Goal: Book appointment/travel/reservation

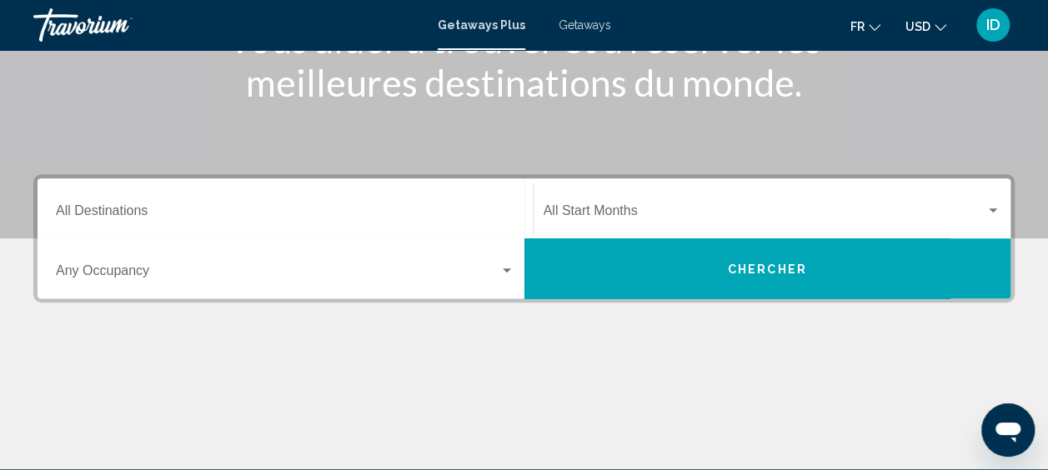
scroll to position [250, 0]
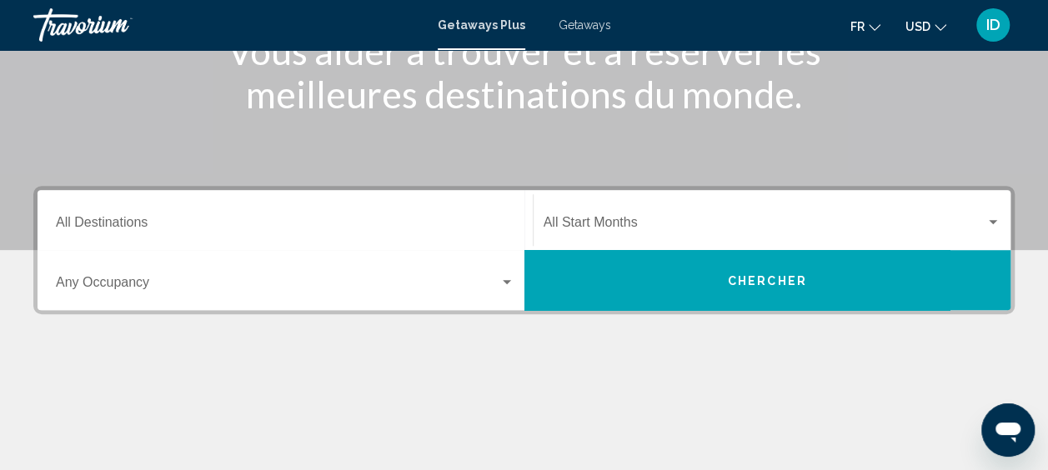
click at [670, 226] on span "Search widget" at bounding box center [764, 225] width 443 height 15
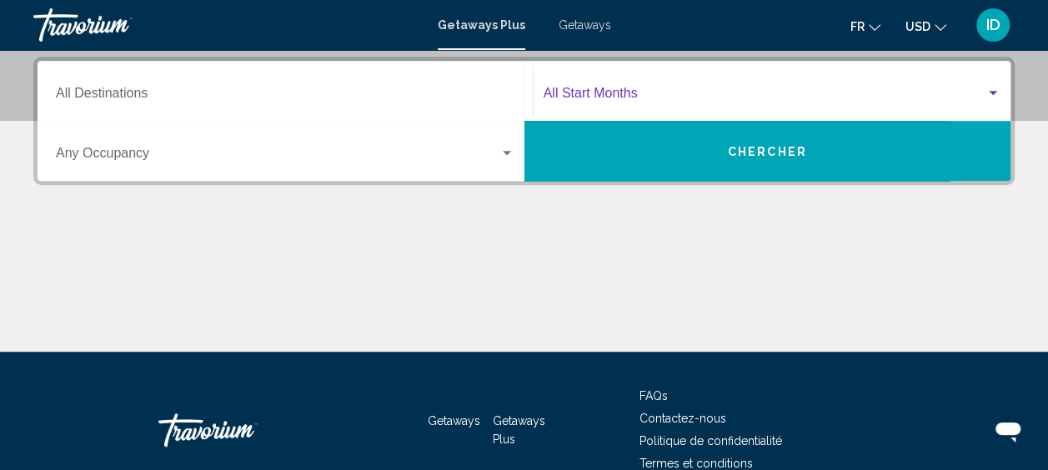
scroll to position [382, 0]
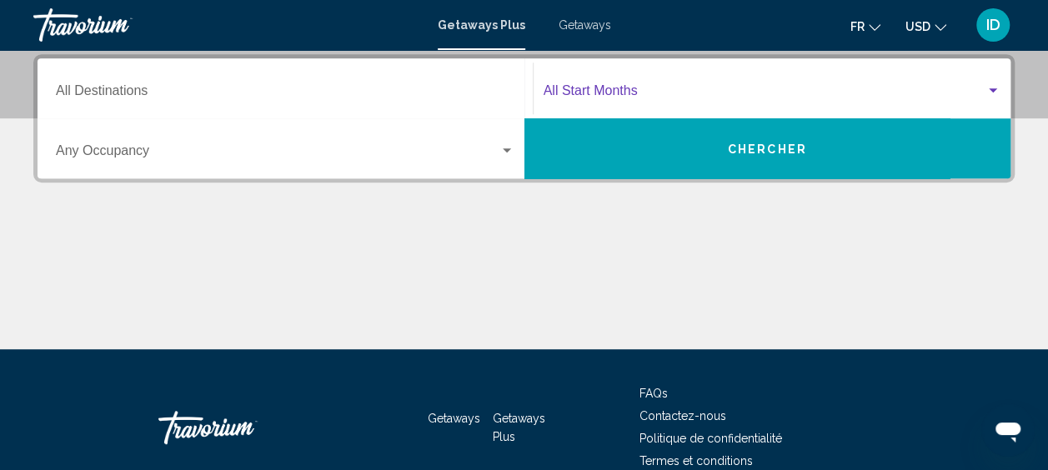
click at [666, 100] on span "Search widget" at bounding box center [764, 94] width 443 height 15
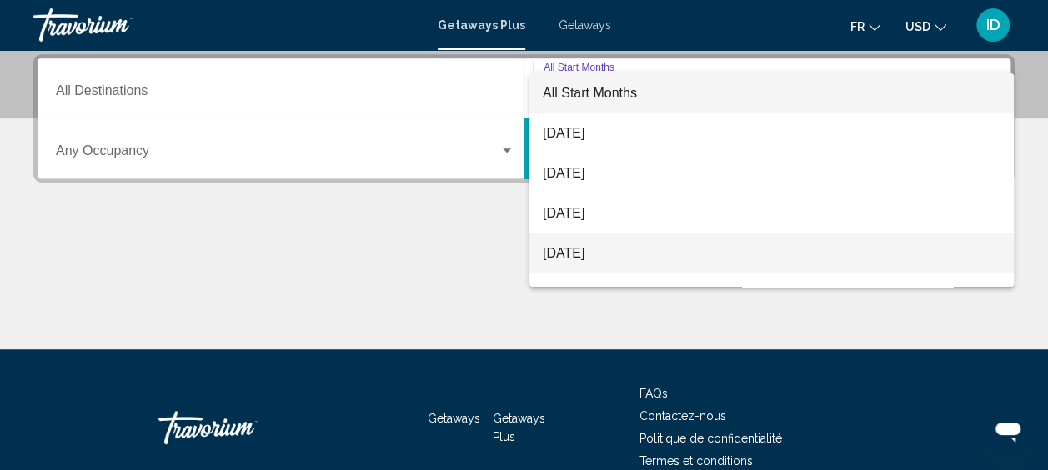
scroll to position [167, 0]
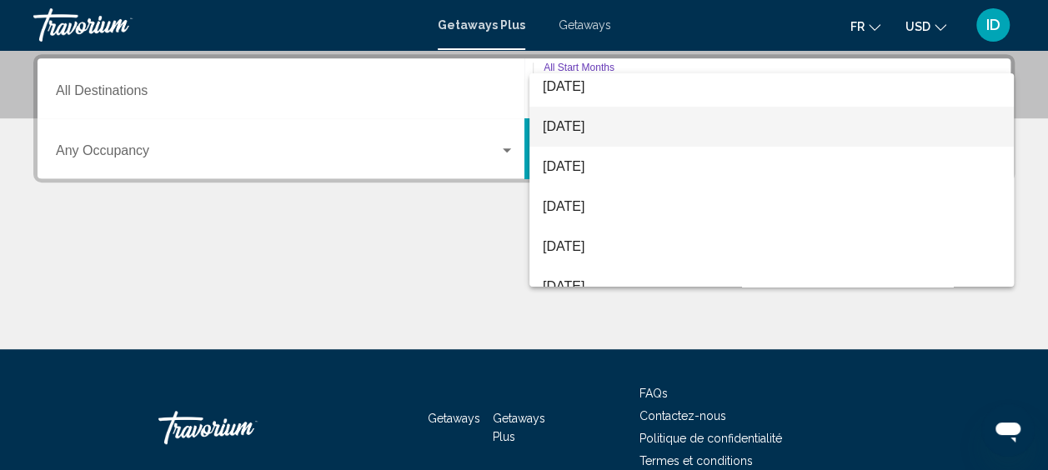
click at [575, 138] on span "[DATE]" at bounding box center [772, 127] width 458 height 40
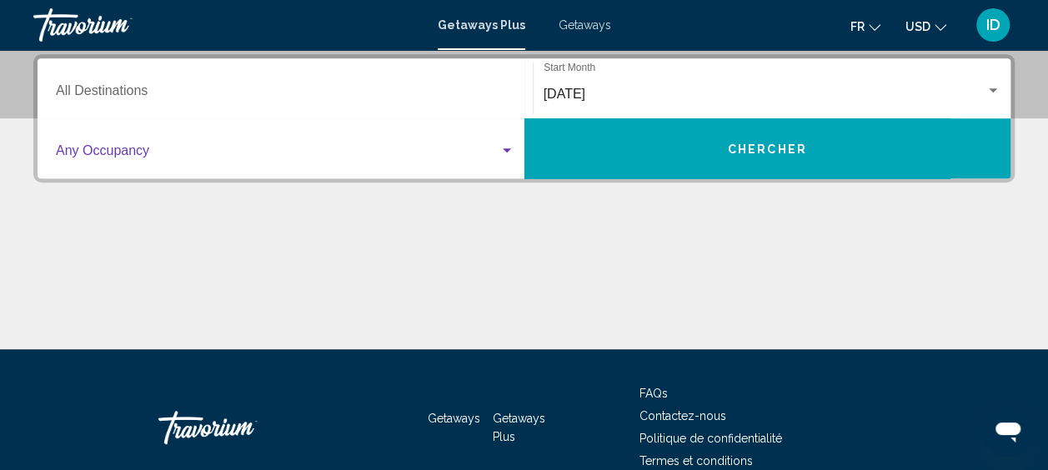
click at [508, 152] on div "Search widget" at bounding box center [507, 150] width 8 height 4
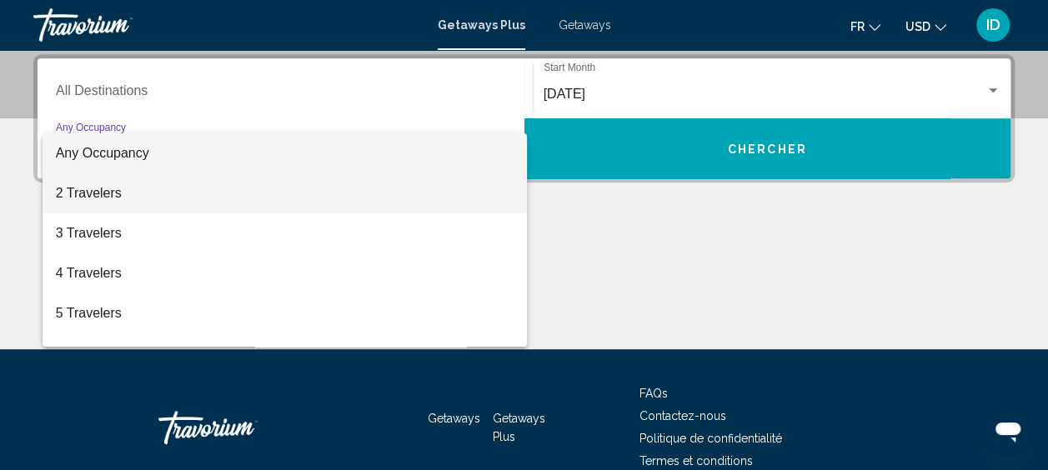
click at [94, 187] on span "2 Travelers" at bounding box center [285, 193] width 458 height 40
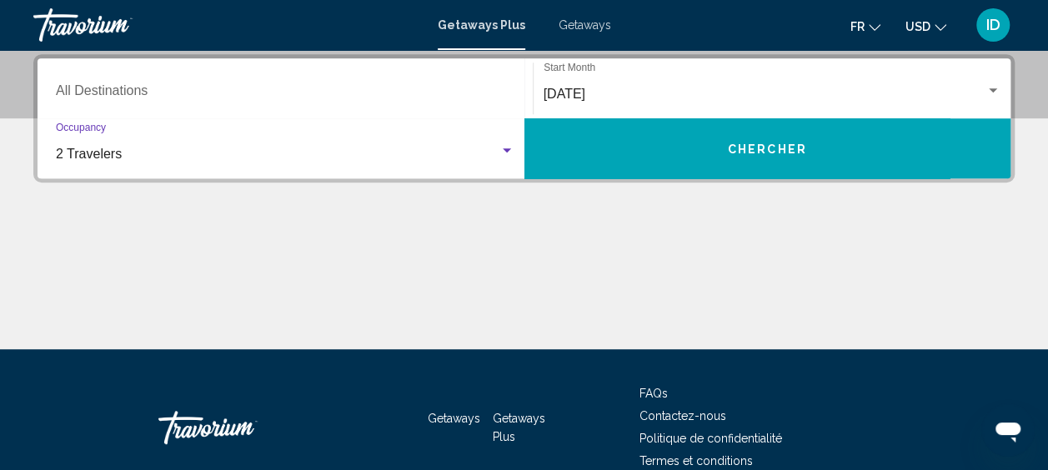
click at [823, 143] on button "Chercher" at bounding box center [767, 148] width 487 height 60
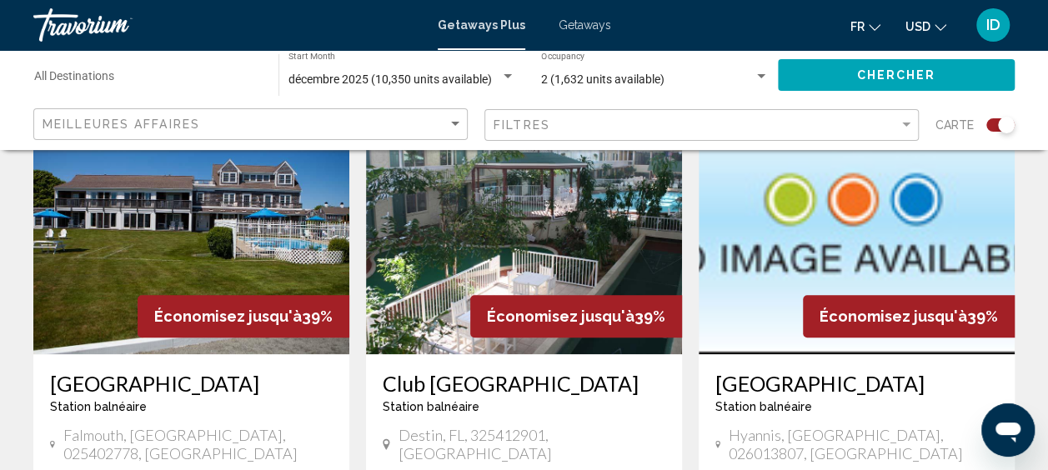
scroll to position [500, 0]
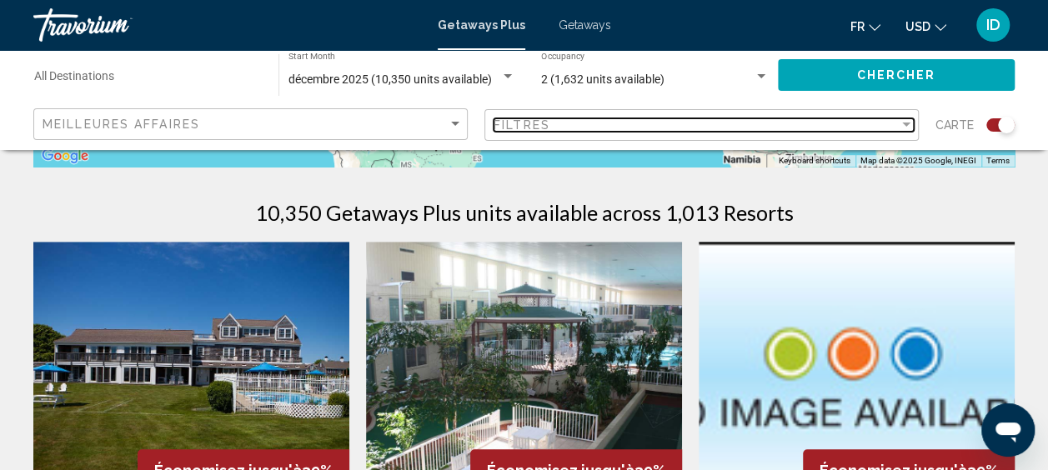
click at [883, 125] on div "Filtres" at bounding box center [695, 124] width 405 height 13
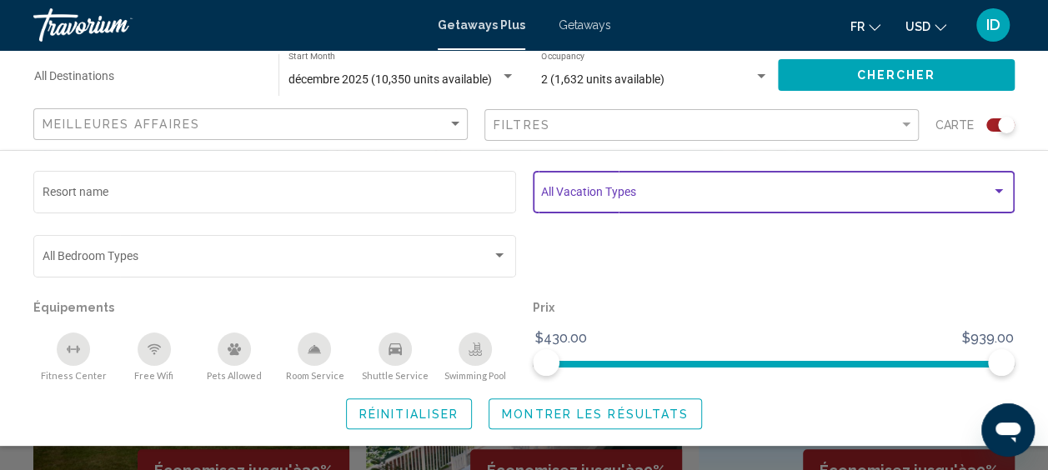
click at [623, 196] on span "Search widget" at bounding box center [766, 194] width 450 height 13
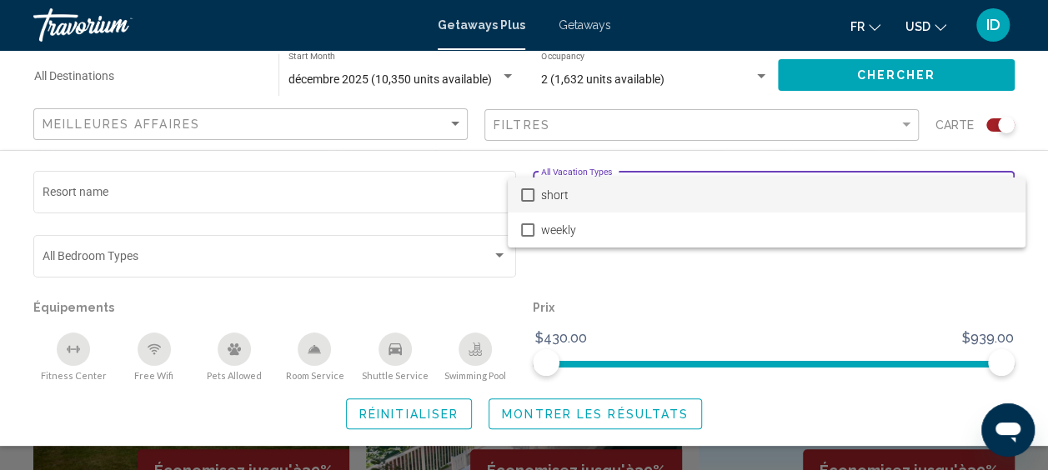
click at [623, 196] on span "short" at bounding box center [776, 195] width 471 height 35
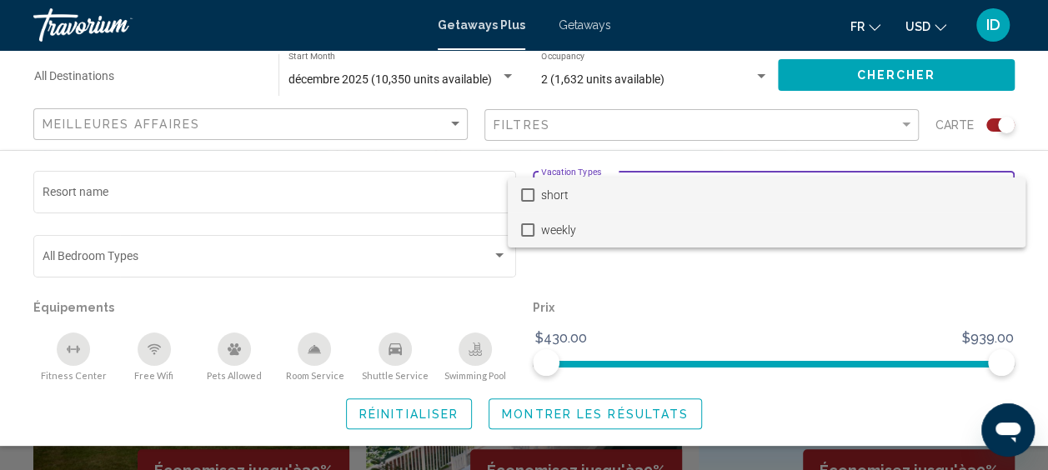
click at [545, 235] on span "weekly" at bounding box center [776, 230] width 471 height 35
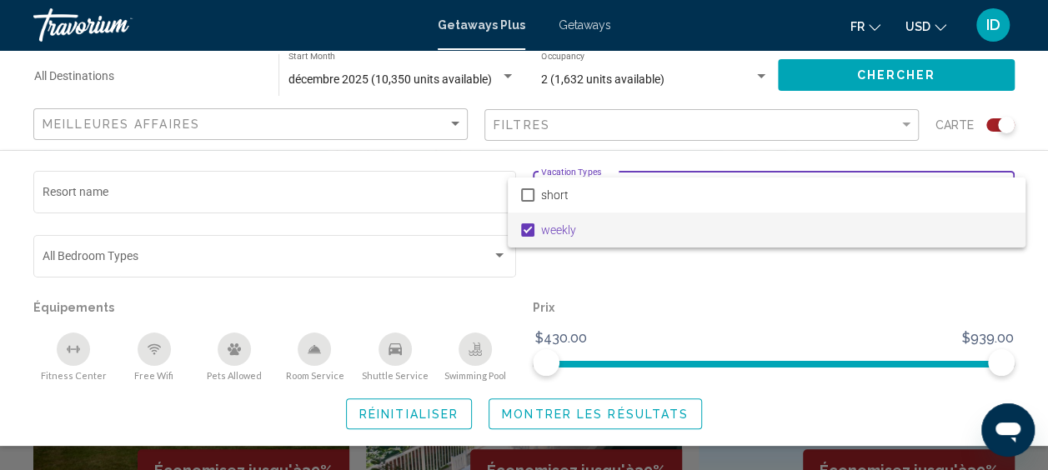
click at [615, 273] on div at bounding box center [524, 235] width 1048 height 470
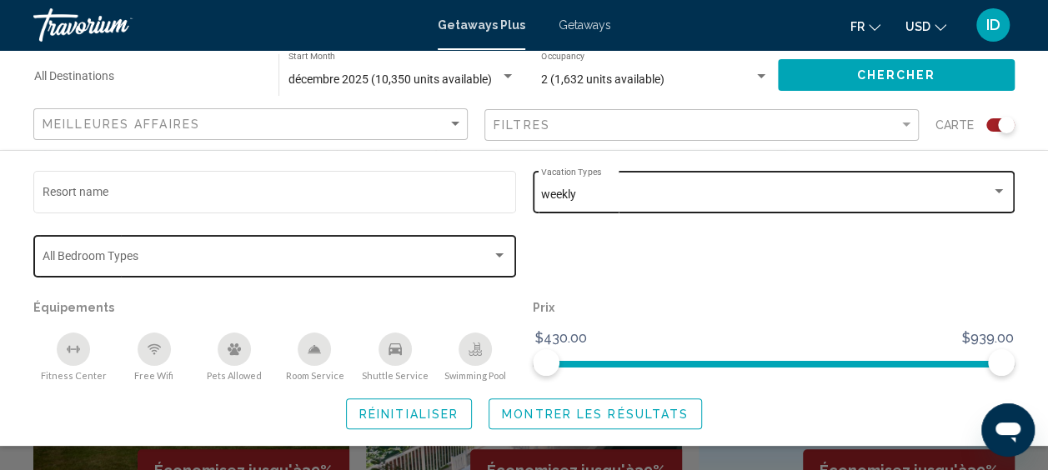
click at [493, 263] on div "Search widget" at bounding box center [275, 259] width 465 height 13
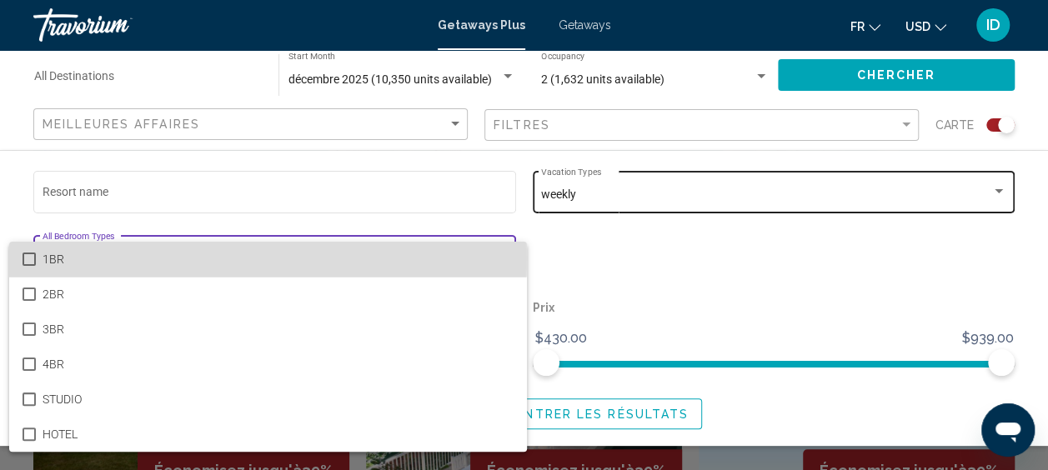
click at [30, 258] on mat-pseudo-checkbox at bounding box center [29, 259] width 13 height 13
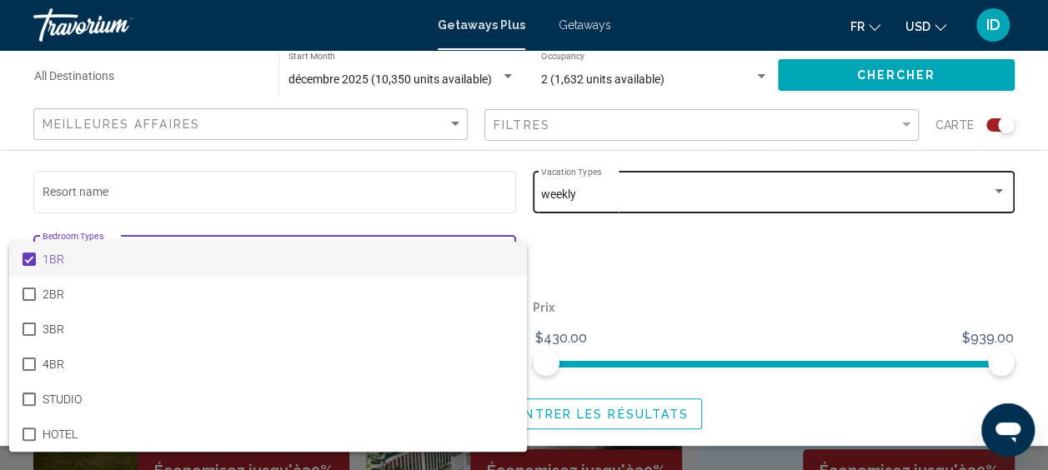
click at [678, 243] on div at bounding box center [524, 235] width 1048 height 470
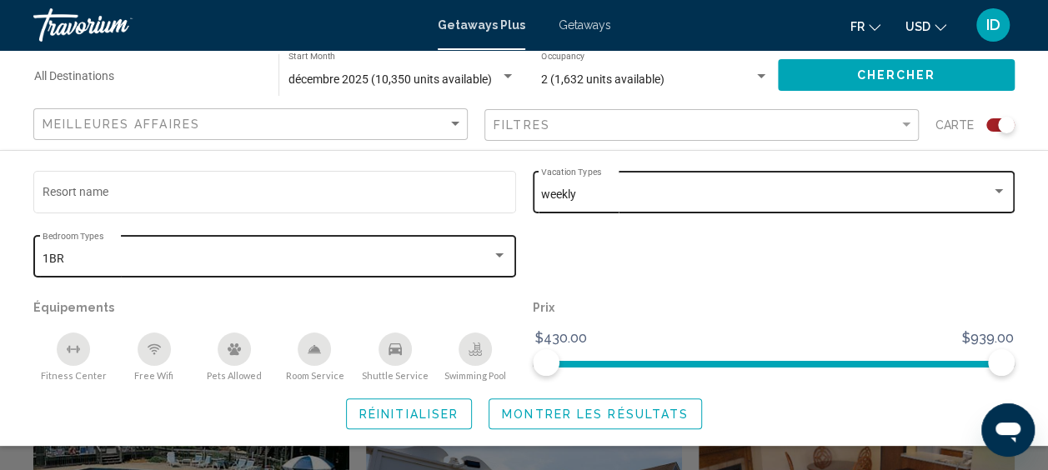
scroll to position [1000, 0]
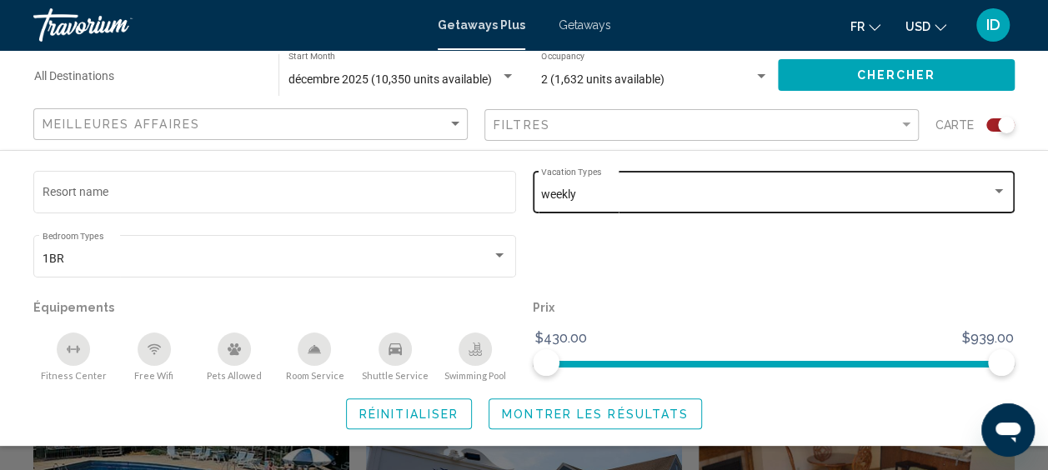
click at [877, 409] on div "Réinitialiser Montrer les résultats" at bounding box center [523, 413] width 981 height 31
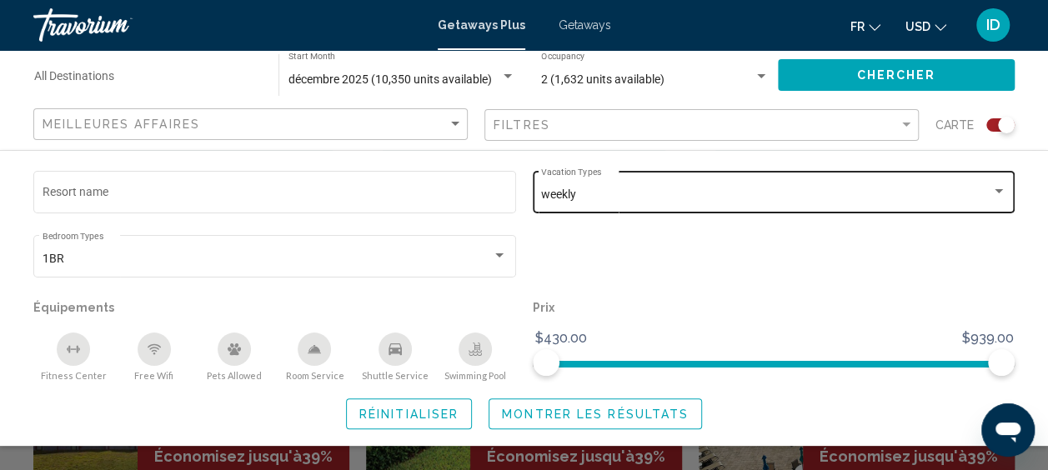
scroll to position [2933, 0]
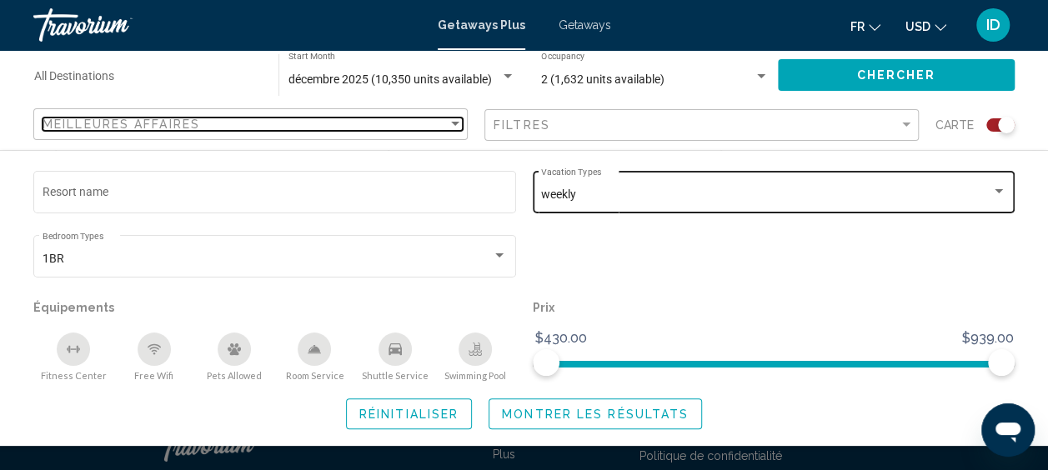
click at [452, 129] on div "Sort by" at bounding box center [455, 124] width 15 height 13
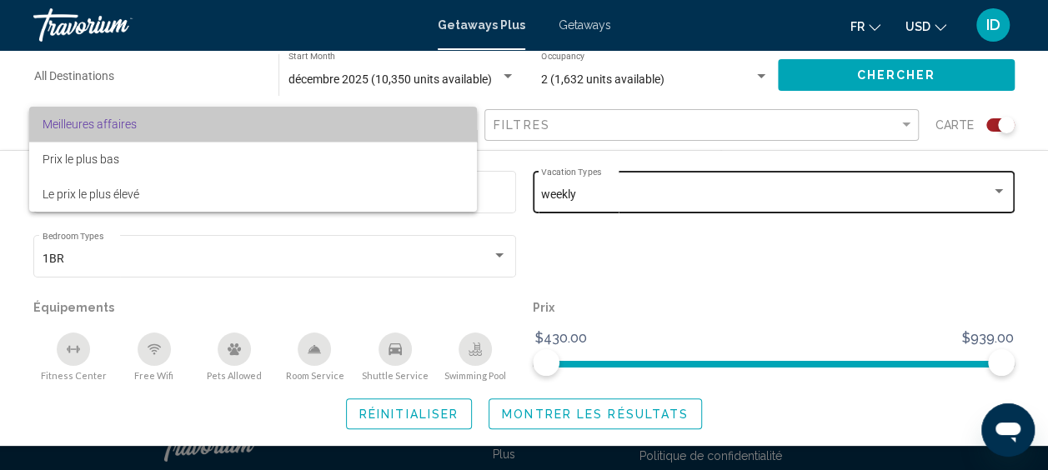
click at [452, 129] on span "Meilleures affaires" at bounding box center [253, 124] width 421 height 35
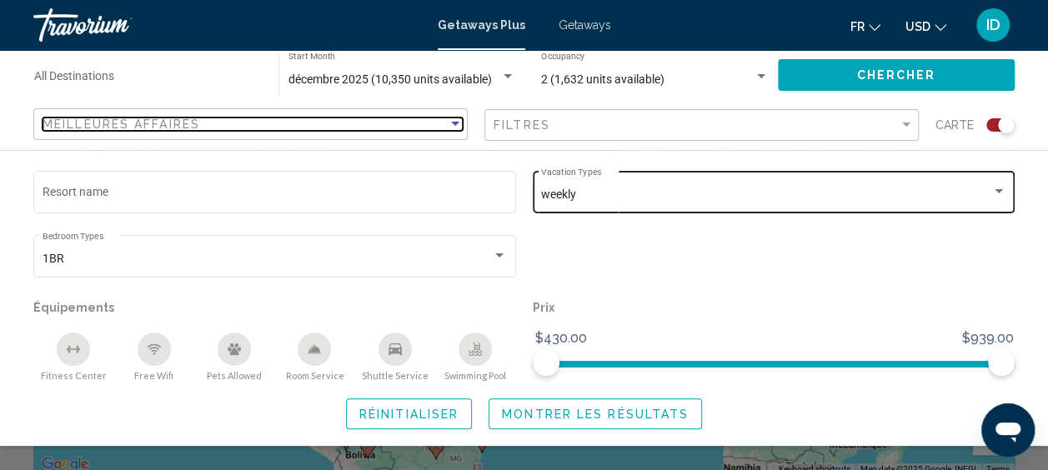
scroll to position [0, 0]
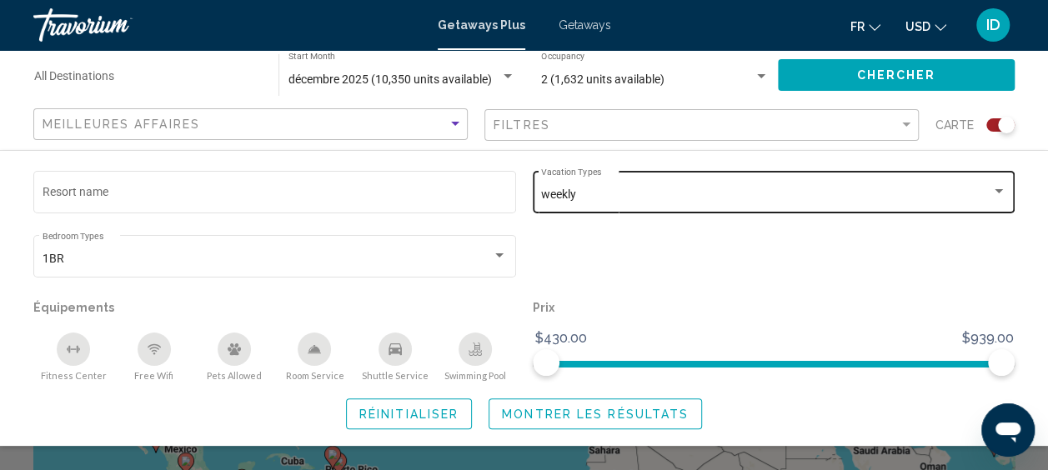
click at [95, 80] on input "Destination All Destinations" at bounding box center [148, 79] width 228 height 13
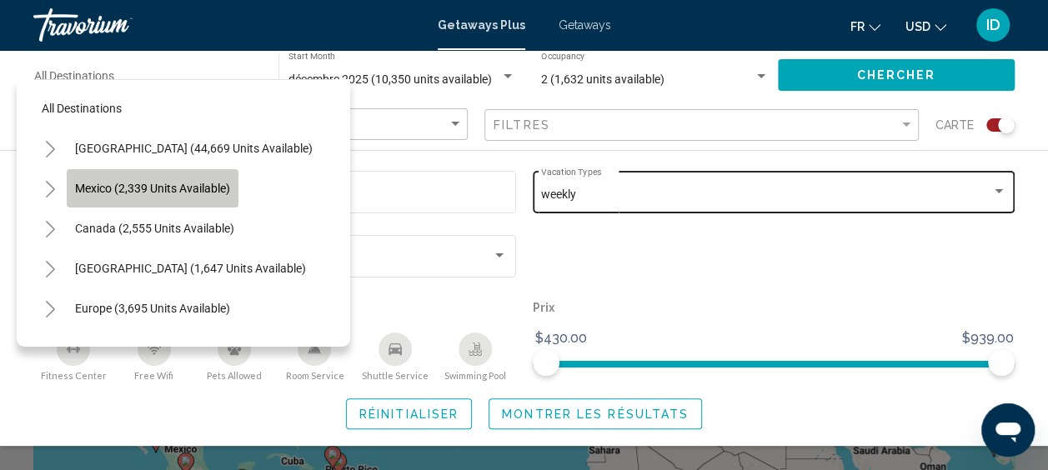
click at [108, 187] on span "Mexico (2,339 units available)" at bounding box center [152, 188] width 155 height 13
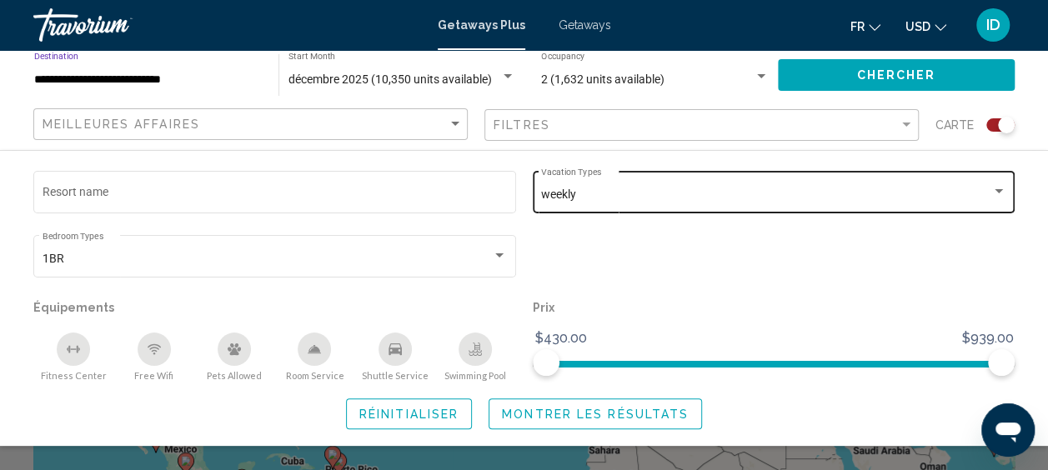
click at [931, 77] on span "Chercher" at bounding box center [895, 75] width 79 height 13
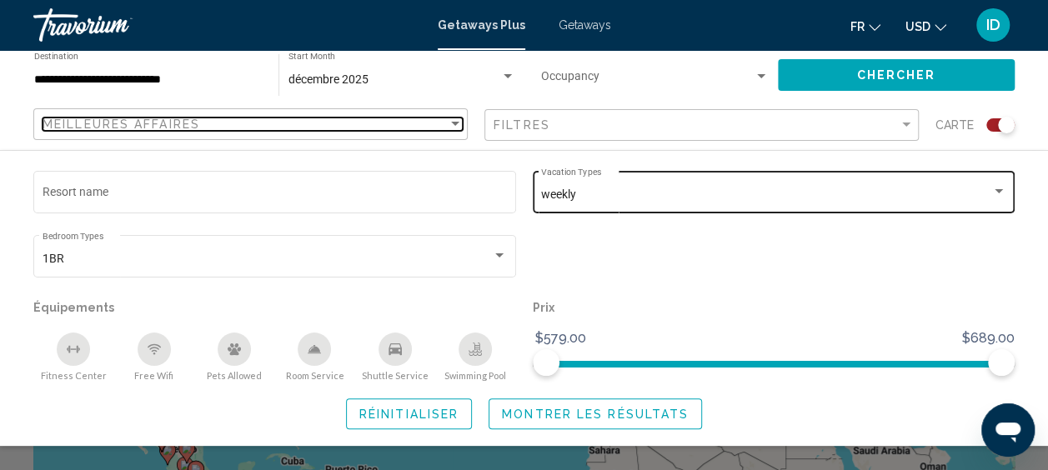
click at [455, 124] on div "Sort by" at bounding box center [455, 124] width 8 height 4
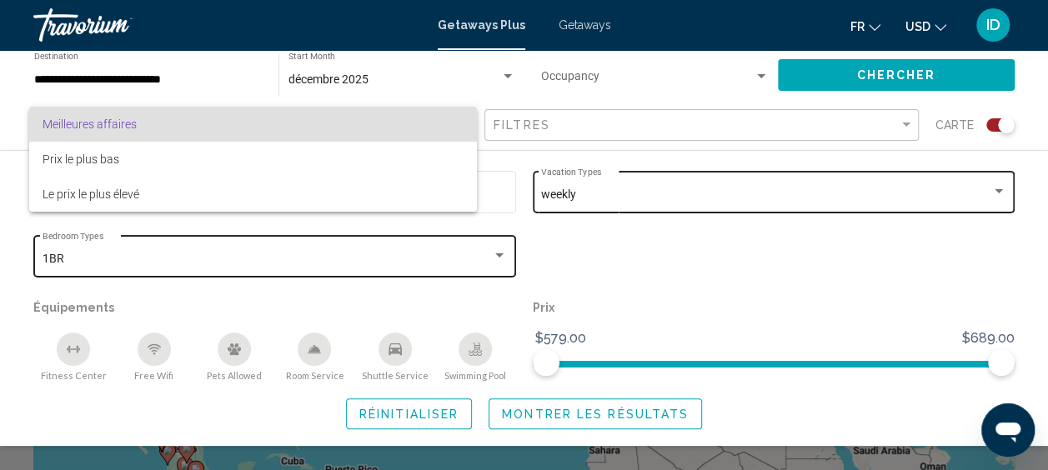
click at [257, 255] on div at bounding box center [524, 235] width 1048 height 470
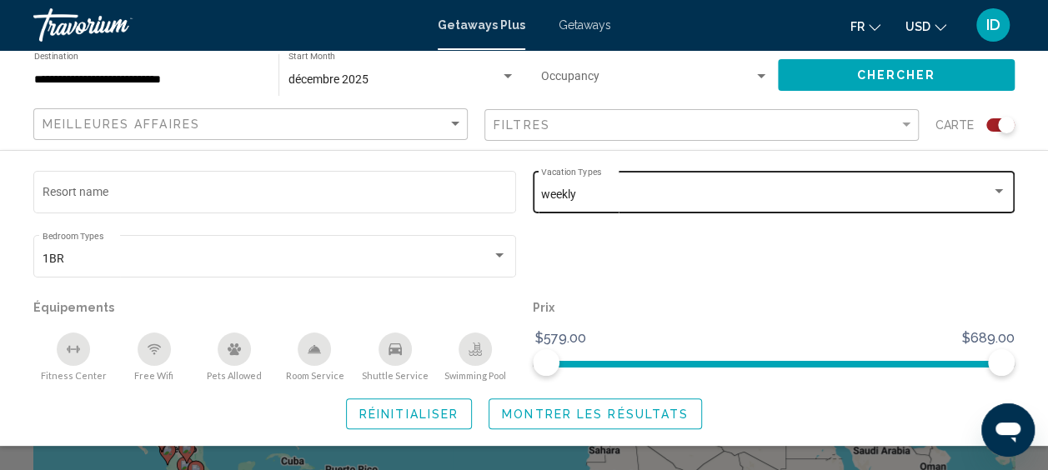
click at [239, 85] on input "**********" at bounding box center [148, 79] width 228 height 13
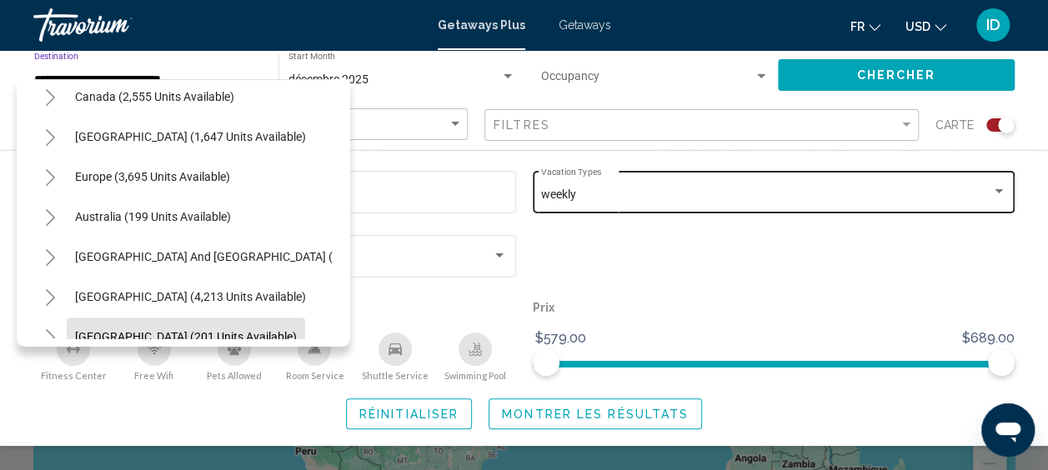
scroll to position [393, 0]
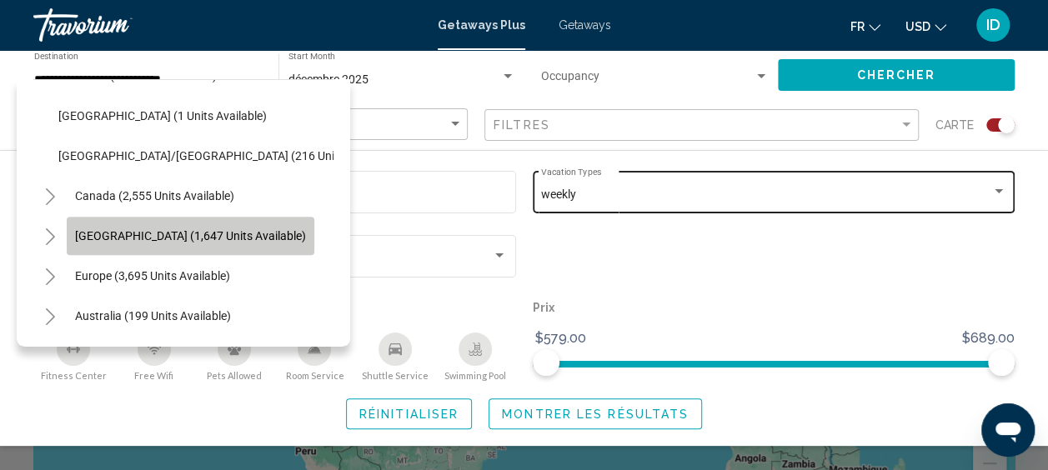
click at [135, 225] on button "[GEOGRAPHIC_DATA] (1,647 units available)" at bounding box center [191, 236] width 248 height 38
type input "**********"
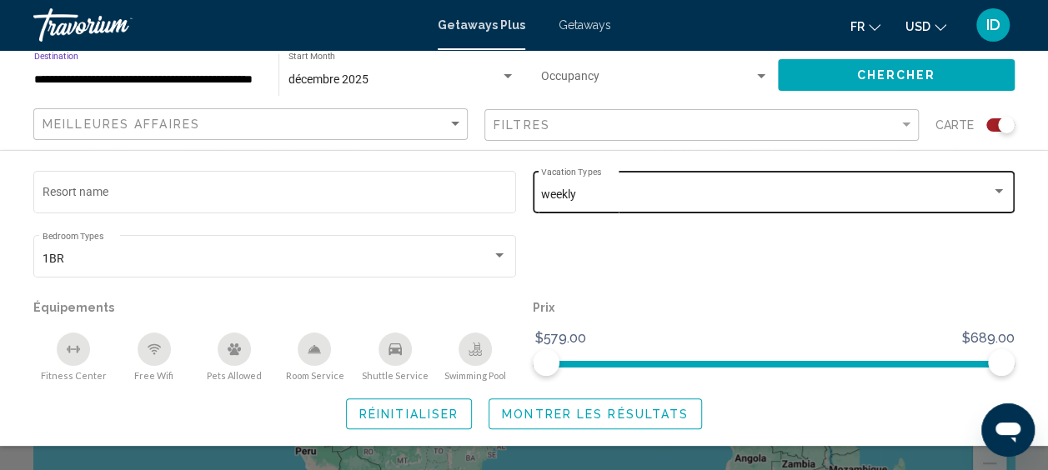
click at [823, 75] on button "Chercher" at bounding box center [896, 74] width 237 height 31
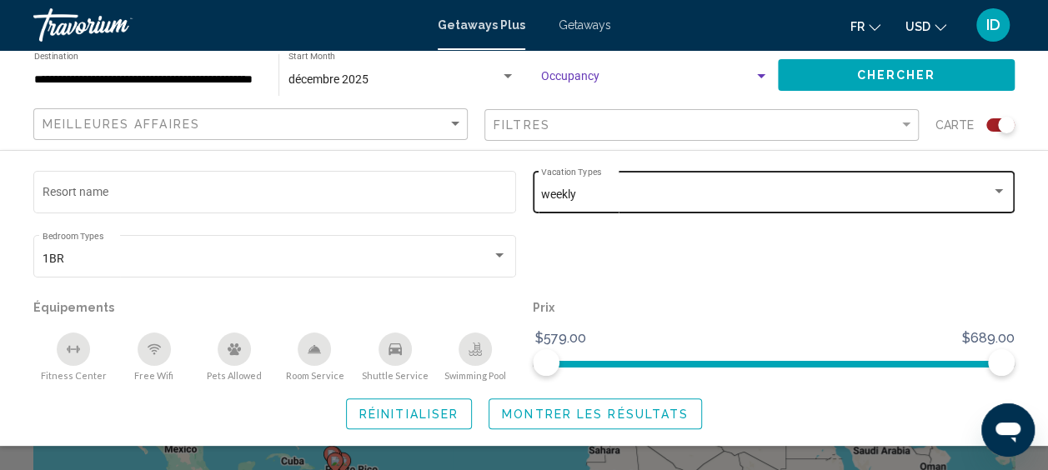
click at [755, 74] on div "Search widget" at bounding box center [760, 76] width 15 height 13
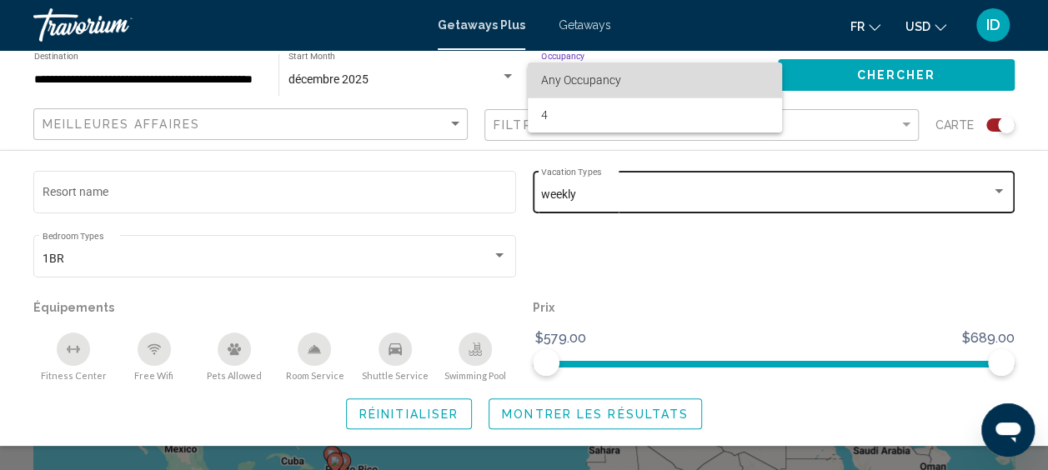
click at [623, 82] on span "Any Occupancy" at bounding box center [655, 80] width 228 height 35
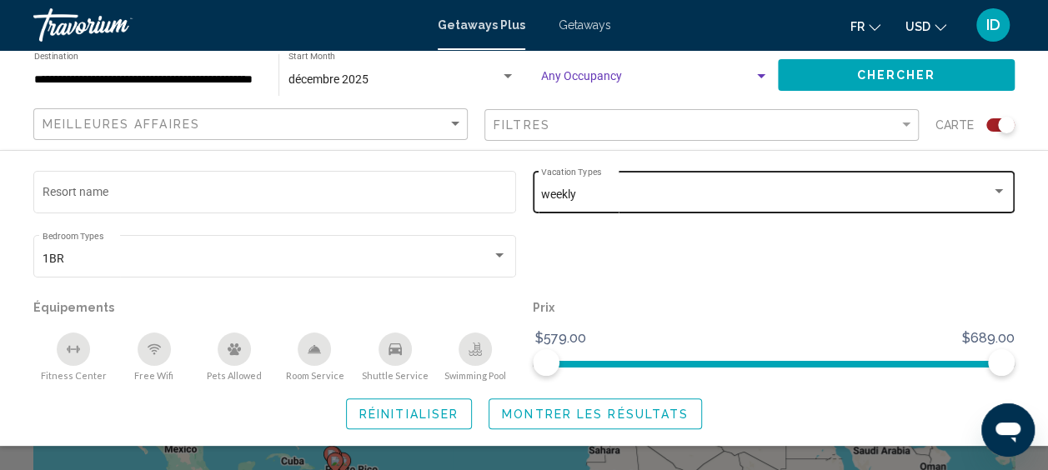
click at [724, 82] on span "Search widget" at bounding box center [647, 79] width 213 height 13
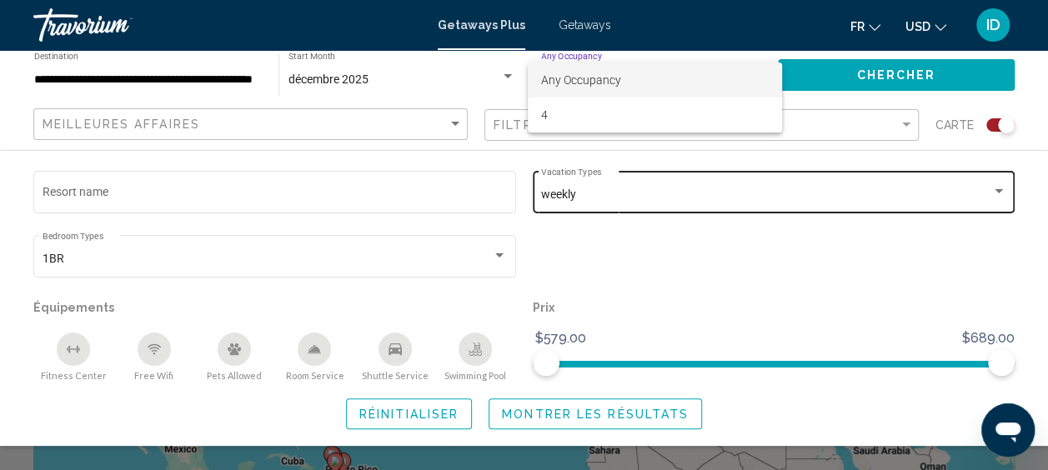
click at [661, 83] on span "Any Occupancy" at bounding box center [655, 80] width 228 height 35
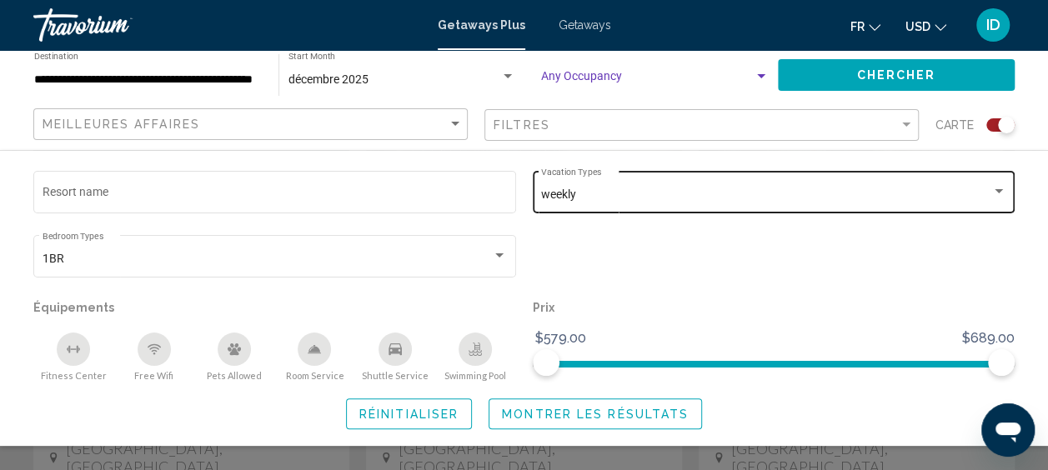
scroll to position [667, 0]
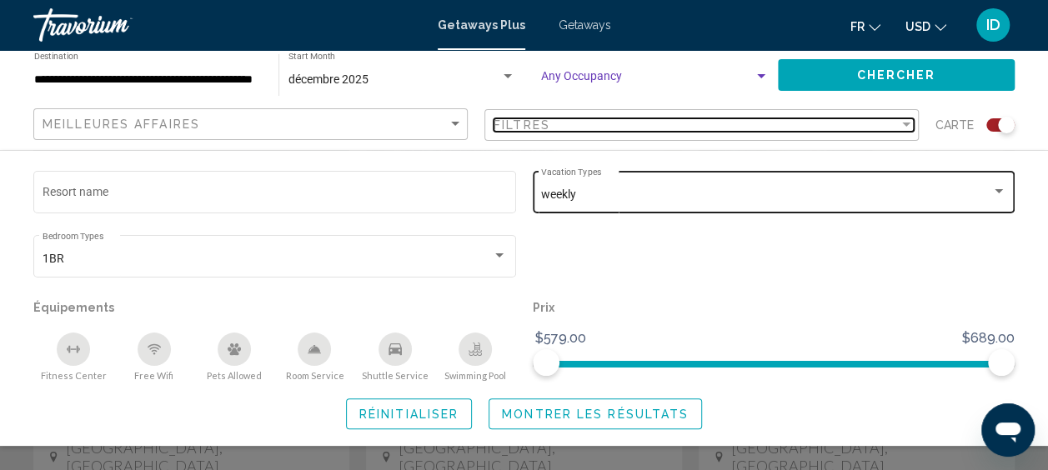
click at [670, 132] on div "Filtres" at bounding box center [695, 124] width 405 height 13
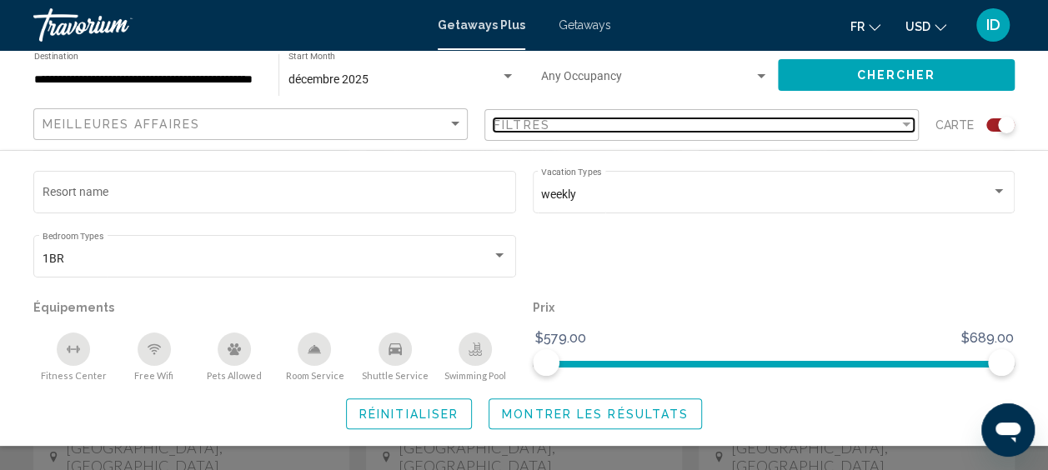
click at [670, 132] on div "Filtres" at bounding box center [695, 124] width 405 height 13
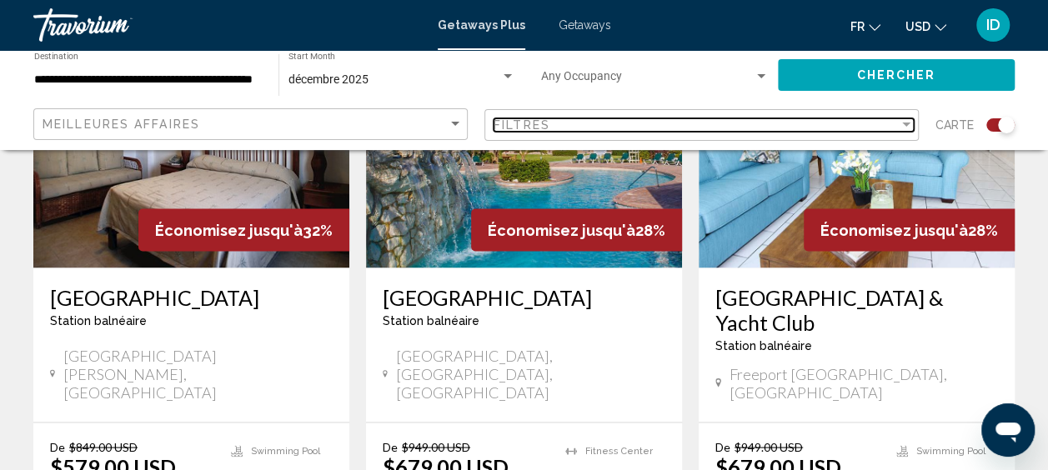
scroll to position [1185, 0]
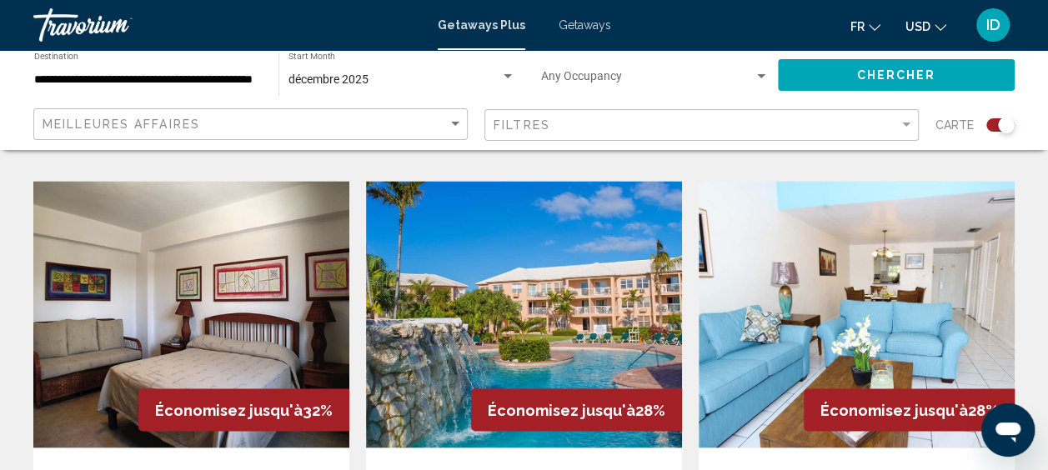
click at [538, 263] on img "Main content" at bounding box center [524, 314] width 316 height 267
click at [0, 0] on circle at bounding box center [0, 0] width 0 height 0
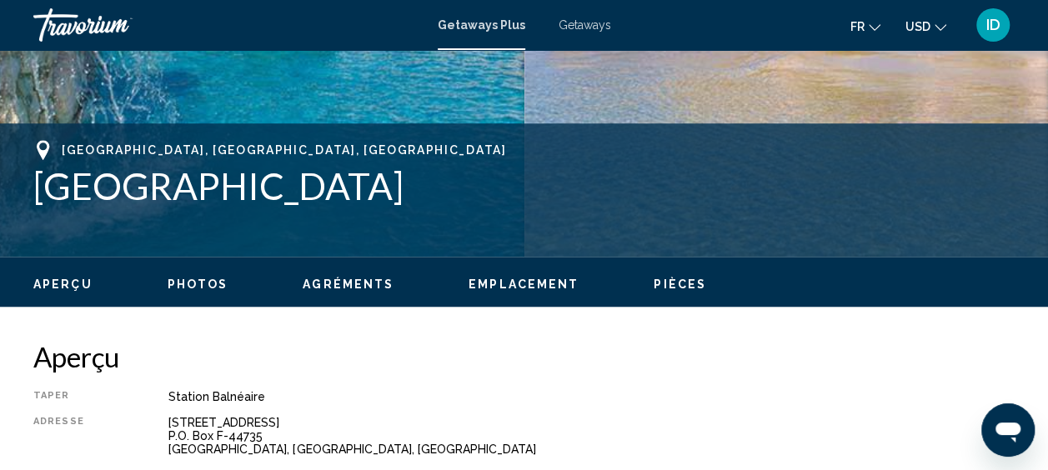
scroll to position [732, 0]
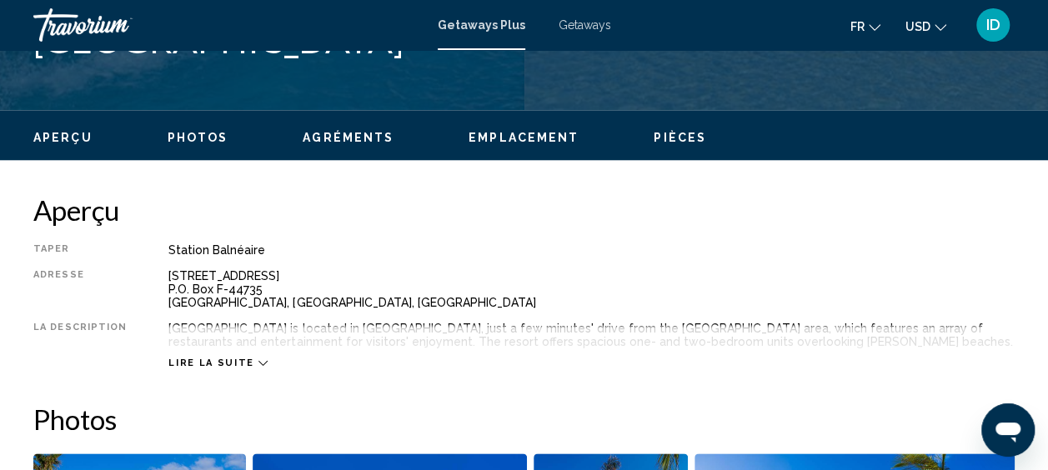
click at [195, 363] on span "Lire la suite" at bounding box center [210, 363] width 85 height 11
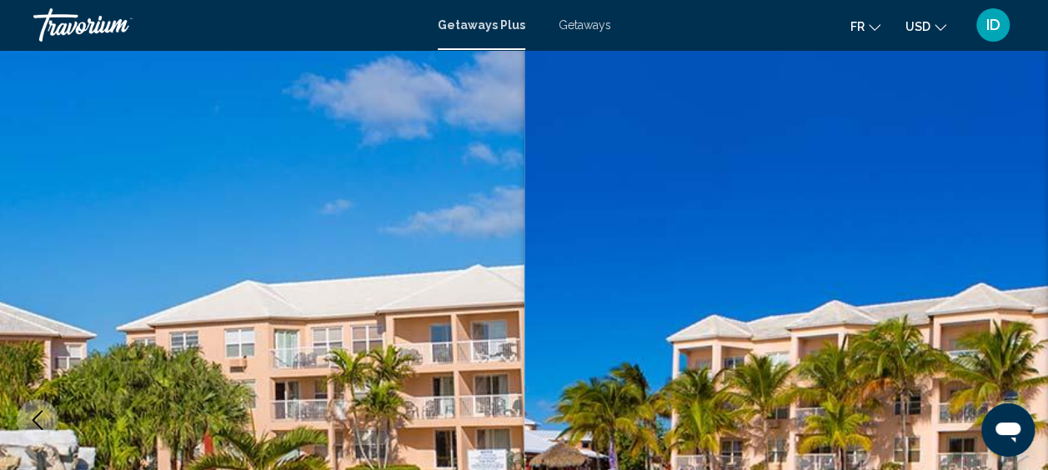
scroll to position [0, 0]
